Goal: Navigation & Orientation: Go to known website

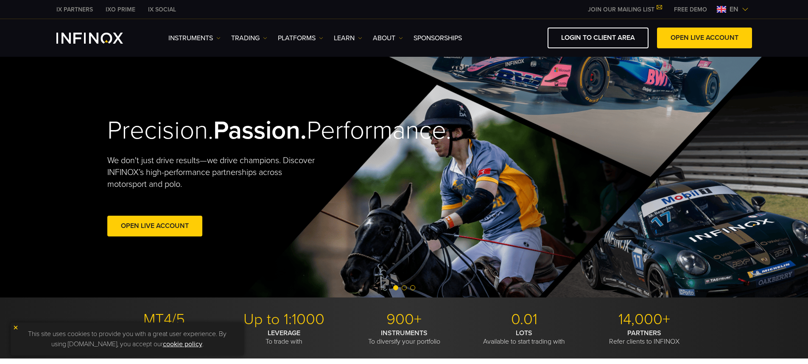
click at [742, 9] on img at bounding box center [744, 9] width 7 height 7
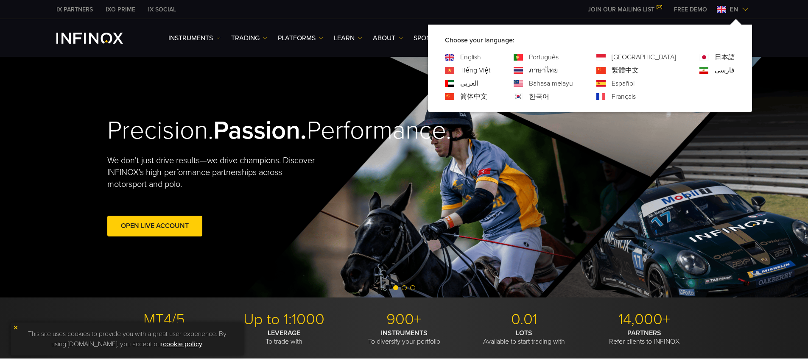
click at [549, 97] on link "한국어" at bounding box center [539, 97] width 20 height 10
